Goal: Communication & Community: Answer question/provide support

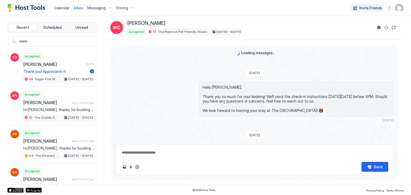
scroll to position [340, 0]
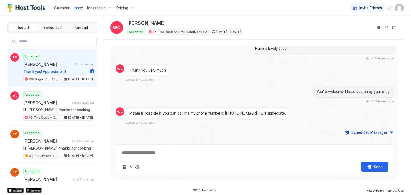
click at [75, 64] on span "22 minutes ago" at bounding box center [84, 64] width 19 height 3
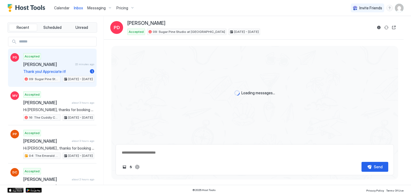
type textarea "*"
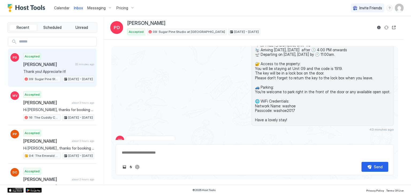
scroll to position [172, 0]
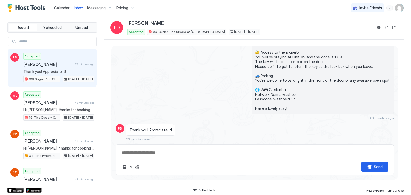
click at [219, 151] on textarea at bounding box center [254, 153] width 267 height 10
click at [212, 152] on textarea "To enrich screen reader interactions, please activate Accessibility in Grammarl…" at bounding box center [254, 153] width 267 height 10
click at [168, 153] on textarea "To enrich screen reader interactions, please activate Accessibility in Grammarl…" at bounding box center [254, 153] width 267 height 10
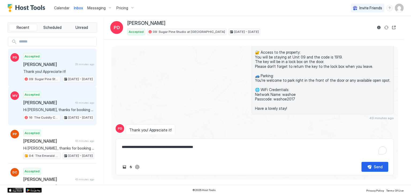
type textarea "**********"
click at [79, 104] on div "[PERSON_NAME] 43 minutes ago" at bounding box center [58, 102] width 71 height 5
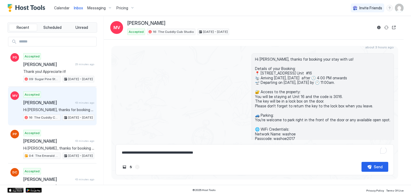
scroll to position [74, 0]
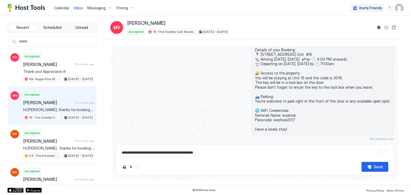
click at [59, 9] on span "Calendar" at bounding box center [62, 8] width 16 height 5
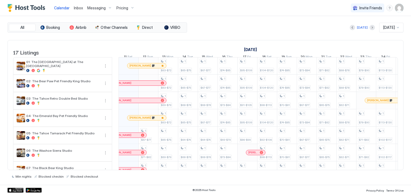
click at [76, 11] on div "Inbox" at bounding box center [78, 8] width 13 height 10
click at [81, 8] on span "Inbox" at bounding box center [78, 8] width 9 height 5
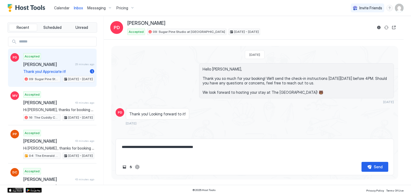
scroll to position [172, 0]
